Goal: Transaction & Acquisition: Purchase product/service

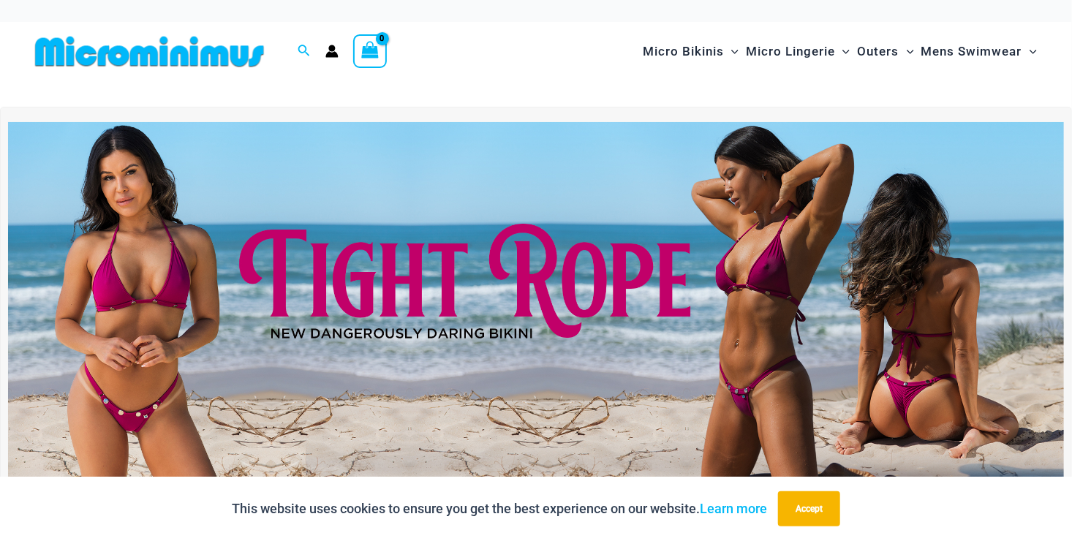
click at [797, 344] on img at bounding box center [536, 301] width 1056 height 359
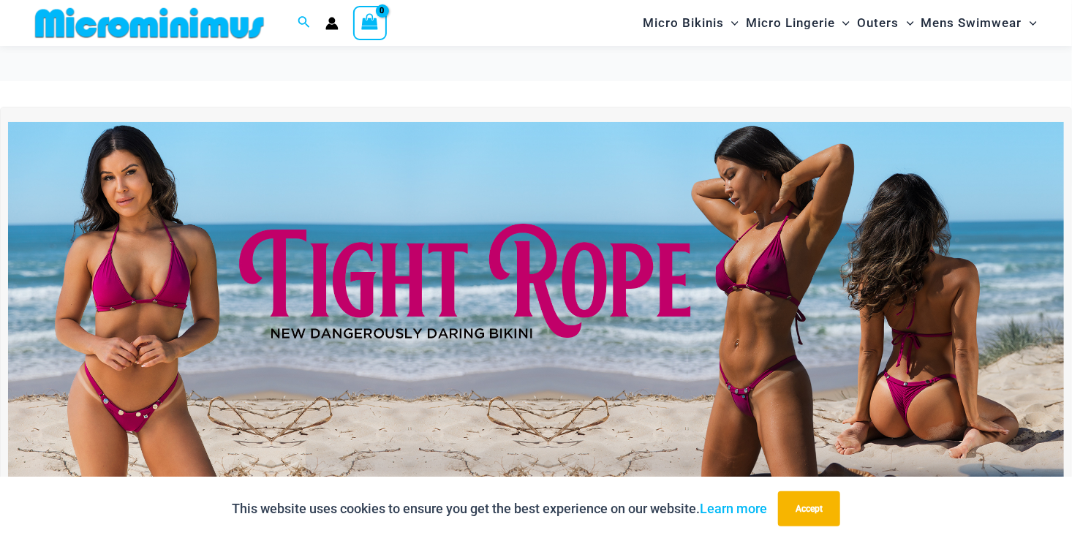
scroll to position [473, 0]
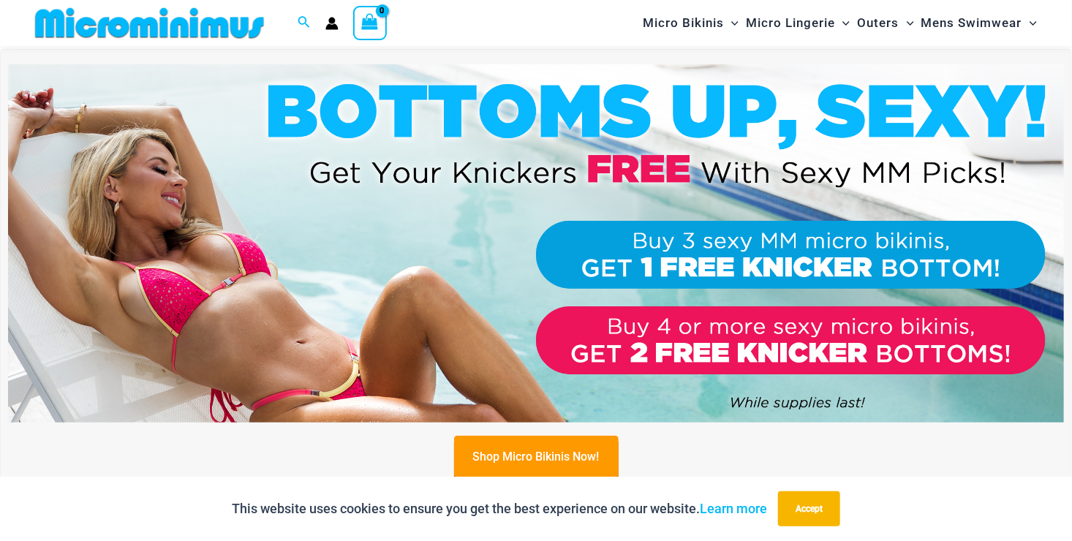
click at [238, 260] on img at bounding box center [536, 243] width 1056 height 359
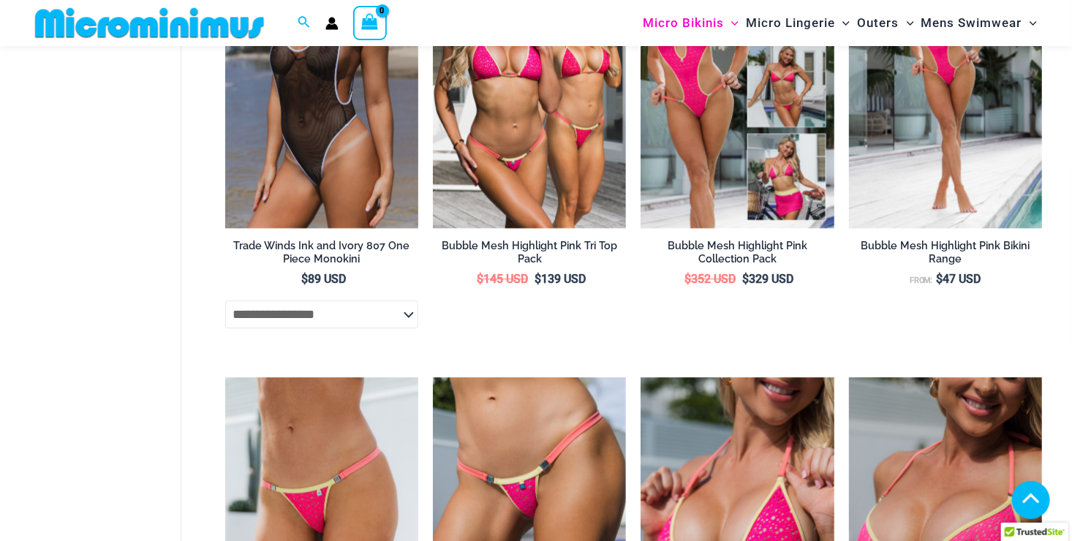
scroll to position [1881, 0]
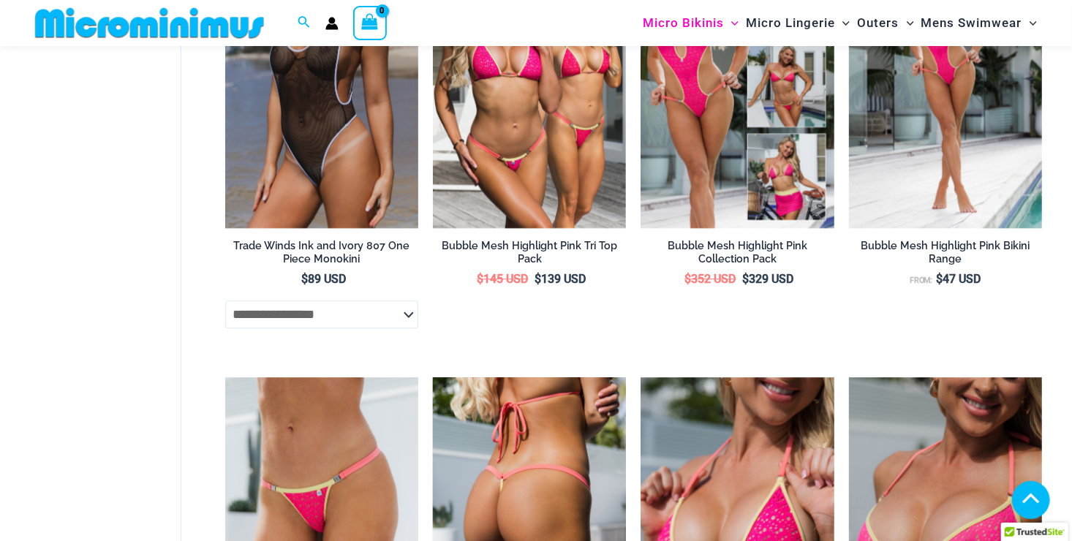
click at [581, 433] on img at bounding box center [529, 522] width 193 height 290
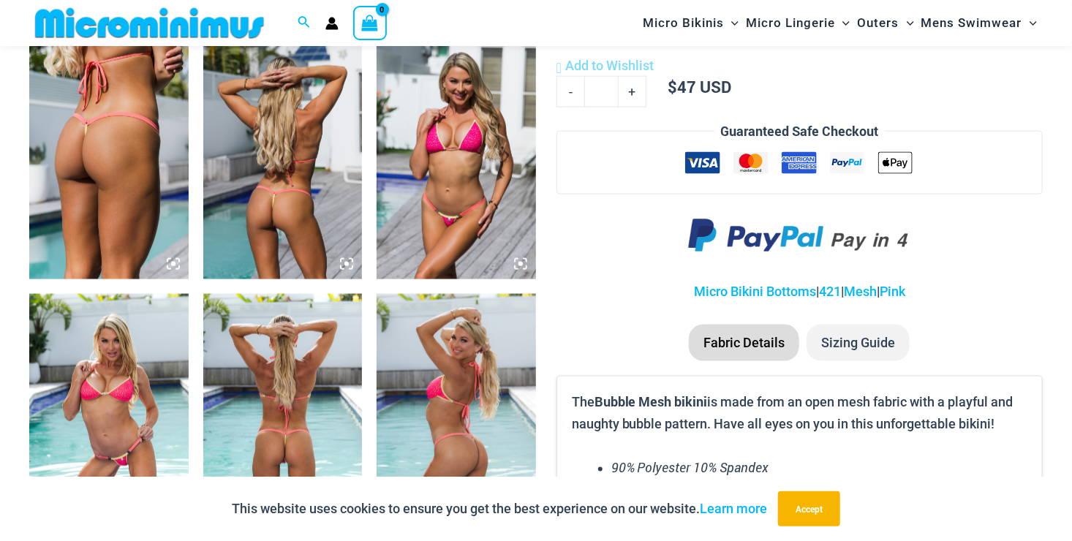
scroll to position [897, 0]
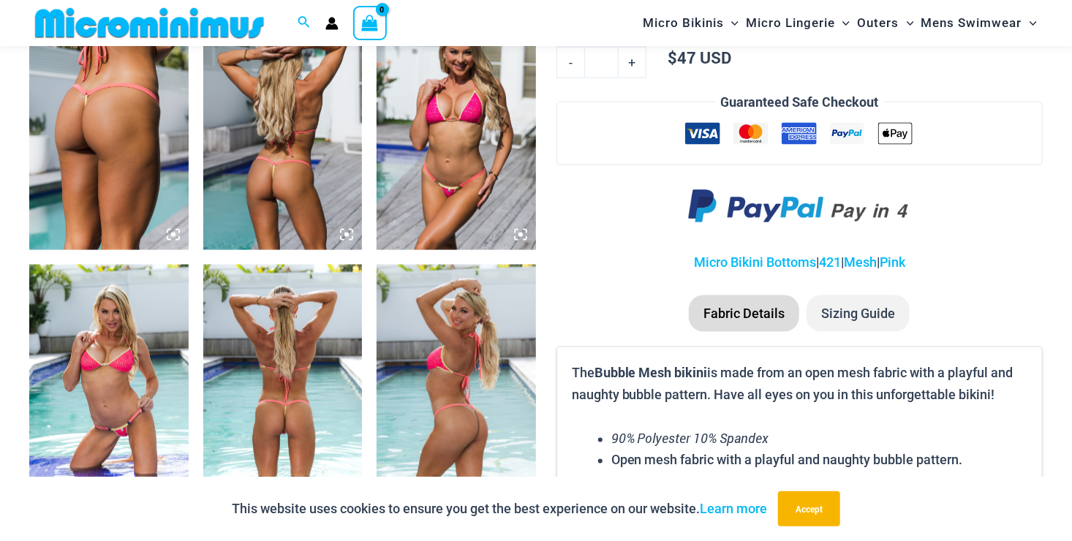
click at [445, 201] on img at bounding box center [456, 131] width 159 height 238
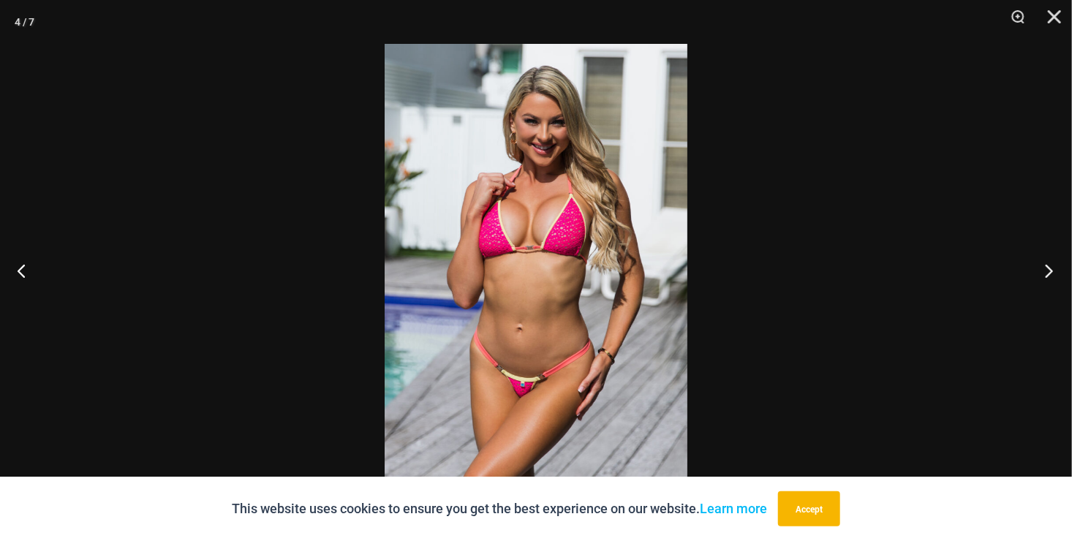
click at [1057, 273] on button "Next" at bounding box center [1044, 270] width 55 height 73
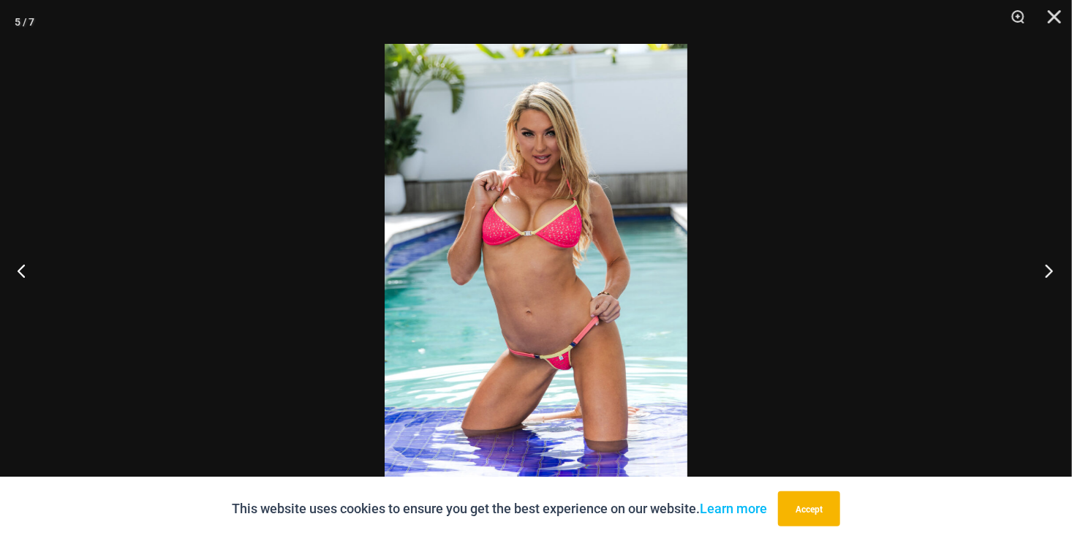
click at [1056, 273] on button "Next" at bounding box center [1044, 270] width 55 height 73
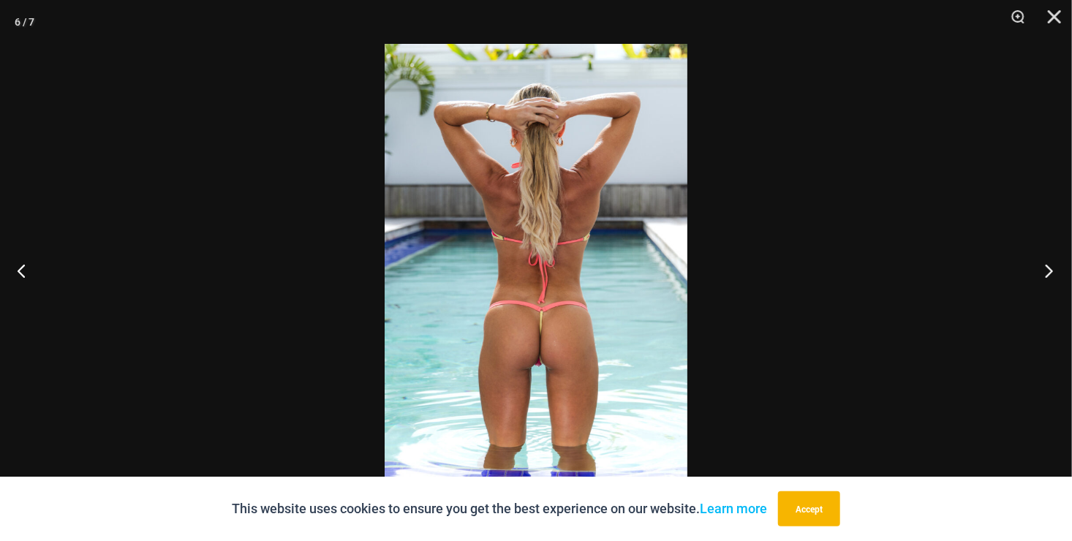
click at [1054, 274] on button "Next" at bounding box center [1044, 270] width 55 height 73
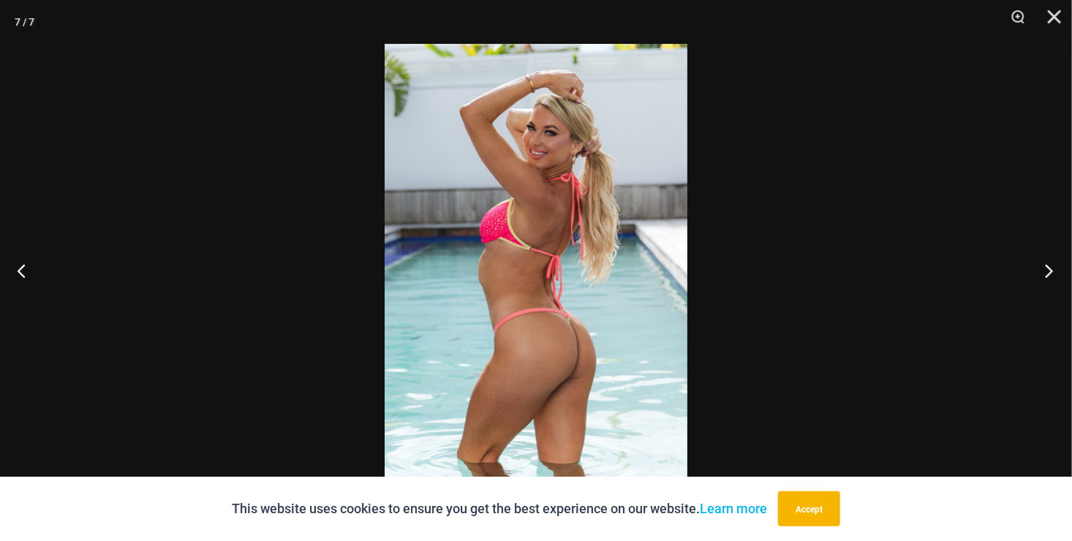
click at [1054, 274] on button "Next" at bounding box center [1044, 270] width 55 height 73
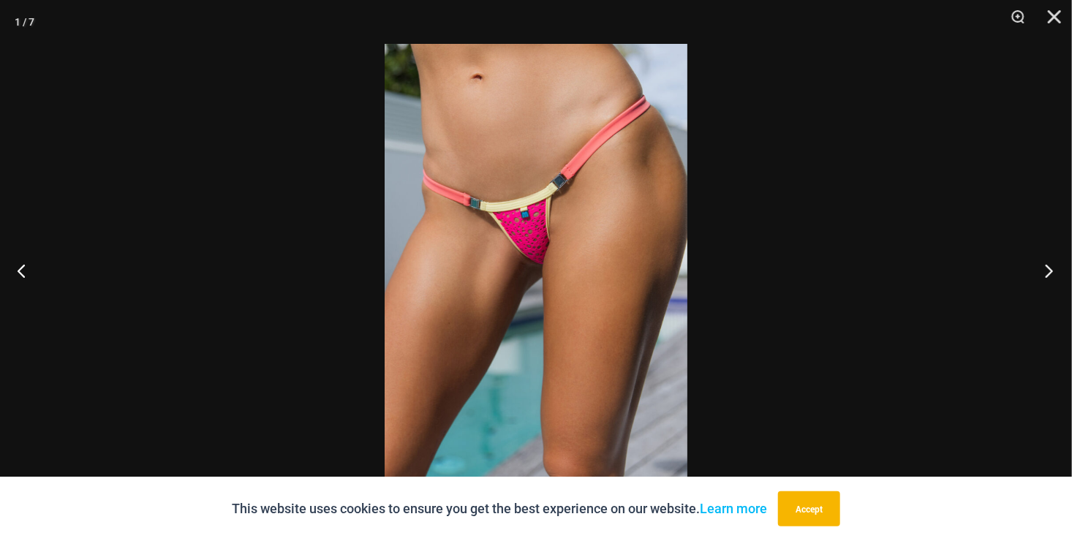
click at [1054, 275] on button "Next" at bounding box center [1044, 270] width 55 height 73
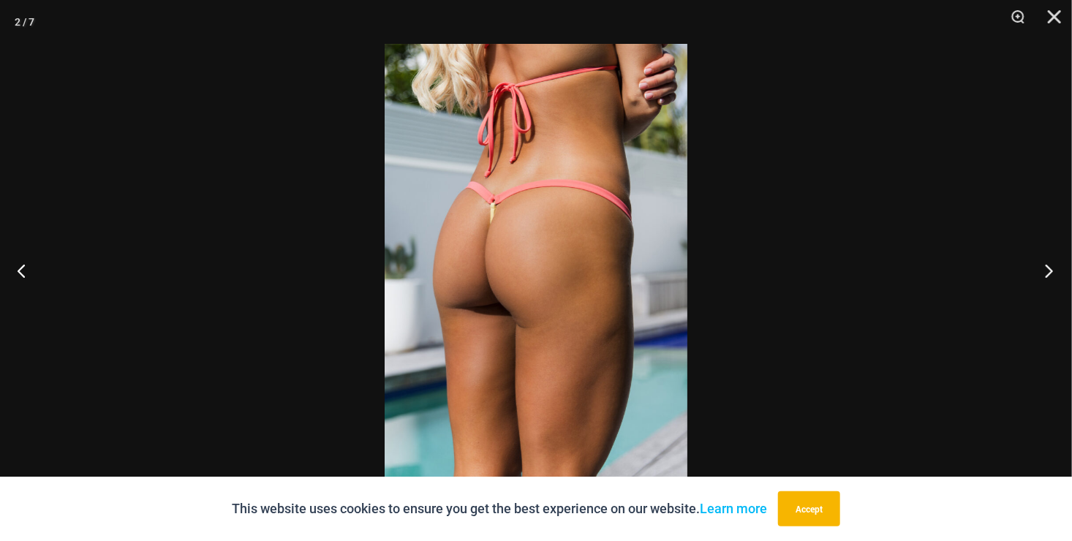
click at [1054, 275] on button "Next" at bounding box center [1044, 270] width 55 height 73
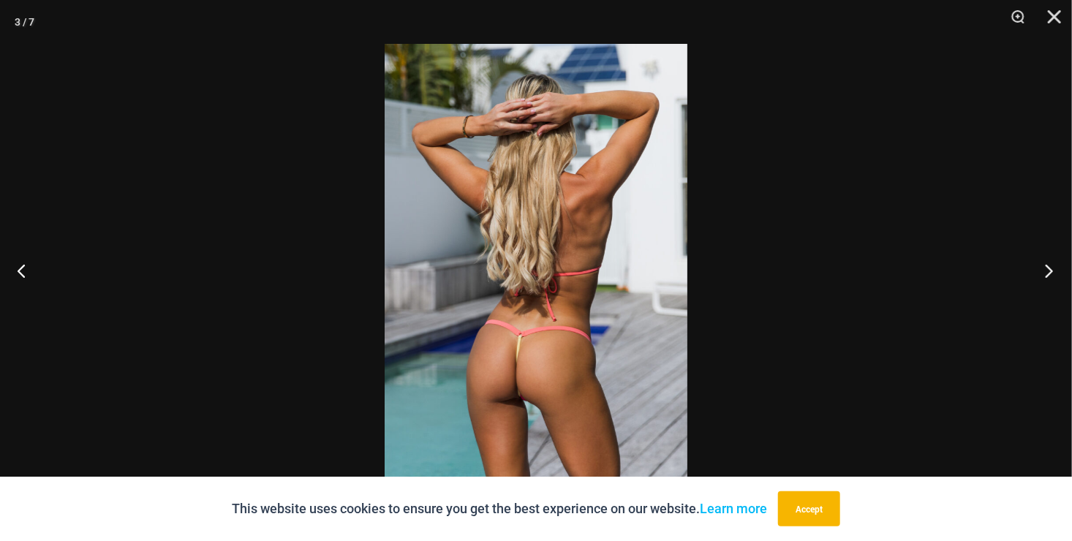
click at [1053, 277] on button "Next" at bounding box center [1044, 270] width 55 height 73
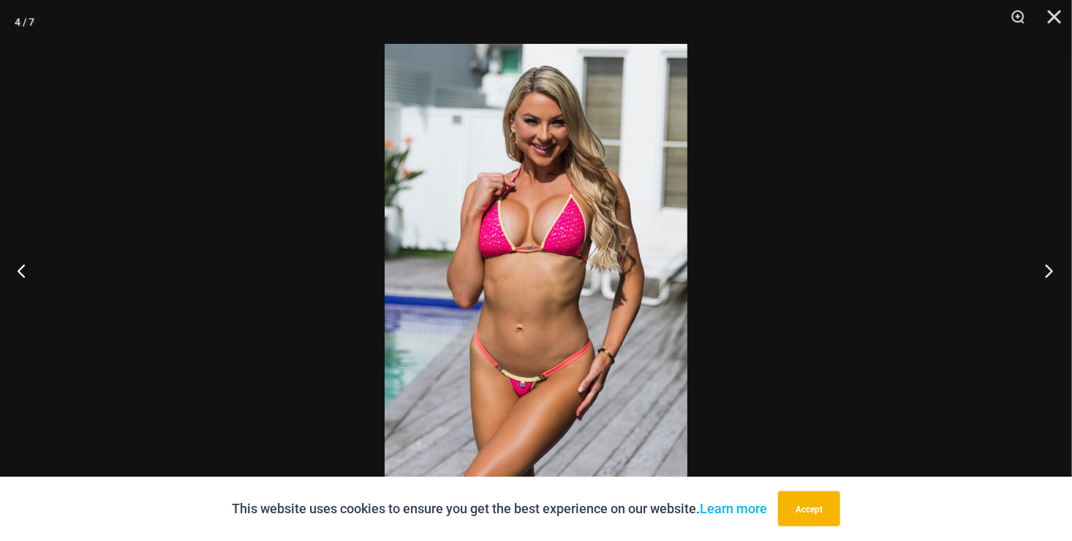
click at [1053, 277] on button "Next" at bounding box center [1044, 270] width 55 height 73
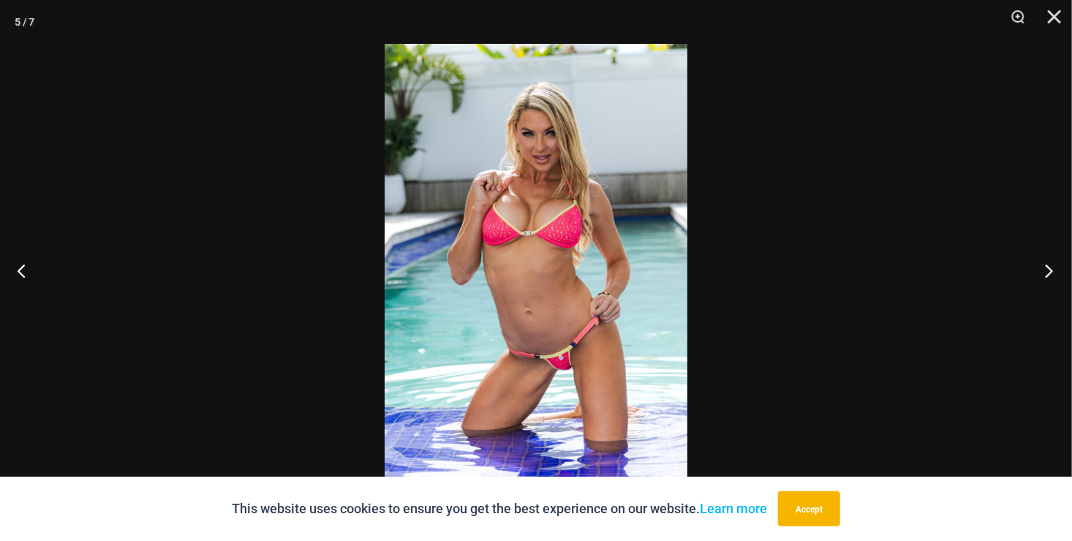
click at [1053, 276] on button "Next" at bounding box center [1044, 270] width 55 height 73
